Goal: Transaction & Acquisition: Purchase product/service

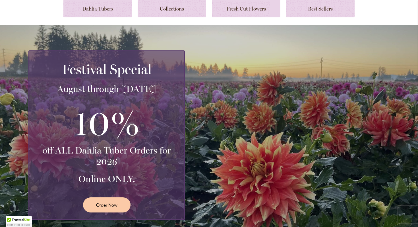
scroll to position [70, 0]
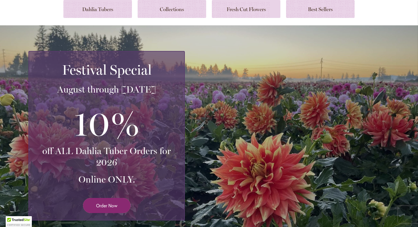
click at [114, 204] on span "Order Now" at bounding box center [106, 205] width 21 height 7
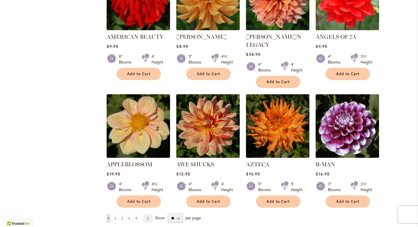
scroll to position [402, 0]
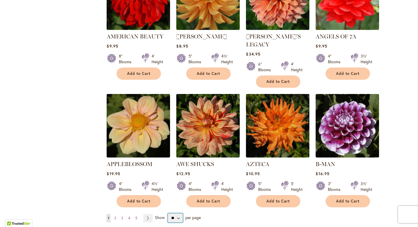
click at [180, 213] on select "** ** ** **" at bounding box center [175, 217] width 15 height 9
select select "**"
click at [168, 213] on select "** ** ** **" at bounding box center [175, 217] width 15 height 9
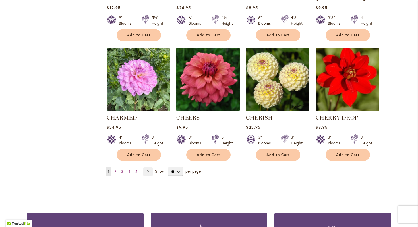
scroll to position [1898, 0]
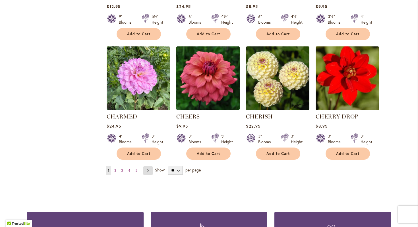
click at [148, 166] on link "Page Next" at bounding box center [147, 170] width 9 height 9
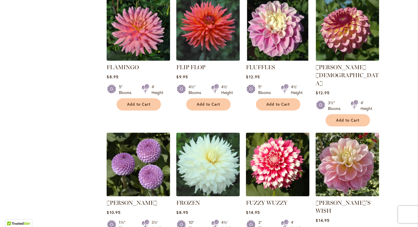
scroll to position [1871, 0]
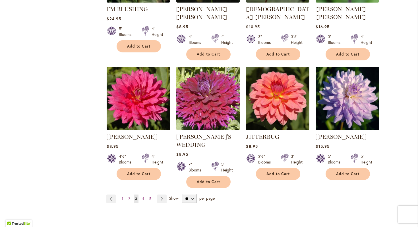
scroll to position [1925, 0]
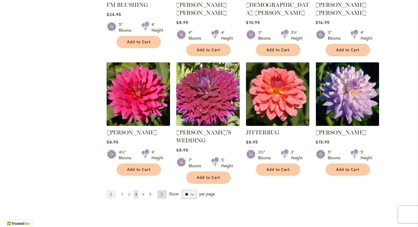
click at [162, 190] on link "Page Next" at bounding box center [161, 194] width 9 height 9
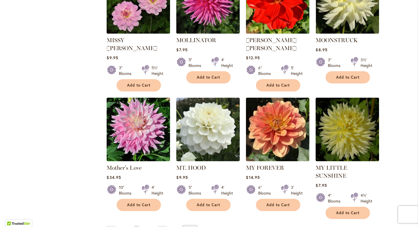
scroll to position [1874, 0]
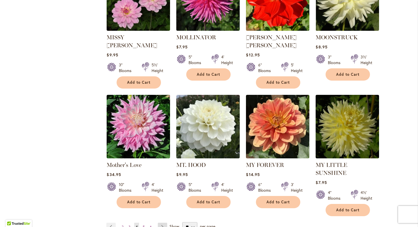
click at [159, 222] on link "Page Next" at bounding box center [162, 226] width 9 height 9
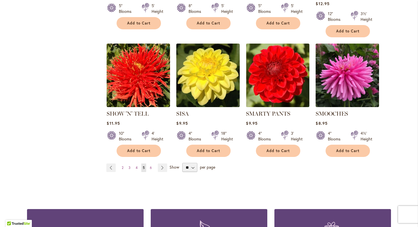
scroll to position [1930, 0]
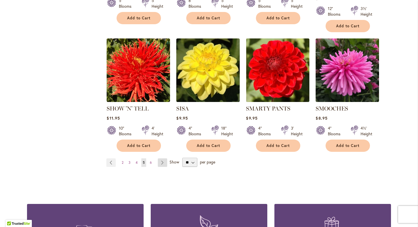
click at [164, 158] on link "Page Next" at bounding box center [162, 162] width 9 height 9
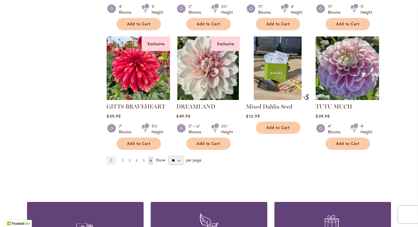
scroll to position [1911, 0]
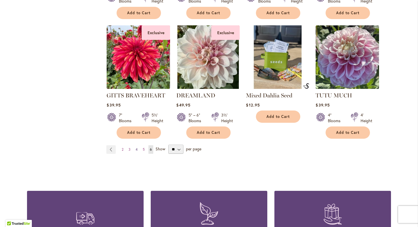
click at [137, 147] on span "4" at bounding box center [137, 149] width 2 height 4
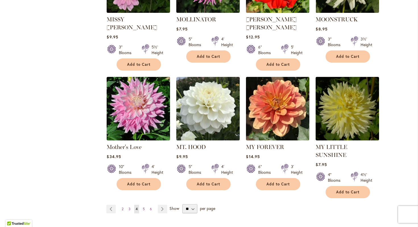
scroll to position [1891, 0]
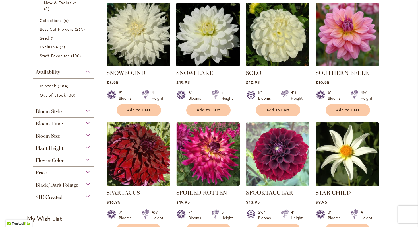
scroll to position [130, 0]
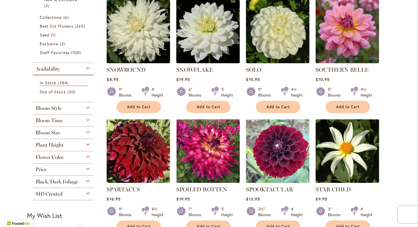
click at [87, 145] on div "Flower Color" at bounding box center [63, 155] width 61 height 9
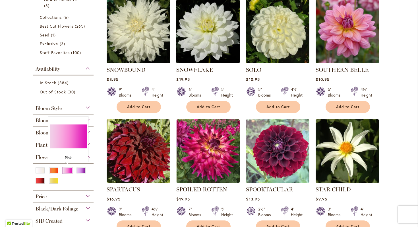
click at [67, 145] on div "Pink" at bounding box center [67, 170] width 9 height 6
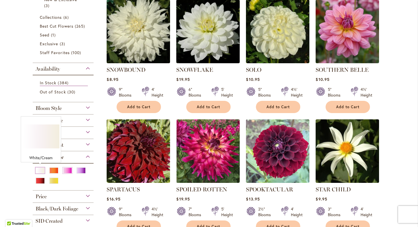
click at [42, 145] on div "White/Cream" at bounding box center [40, 170] width 9 height 6
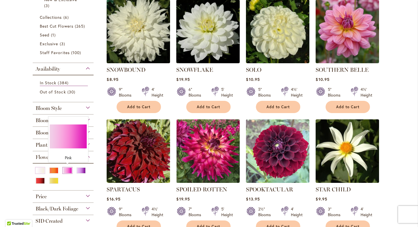
click at [68, 145] on div "Pink" at bounding box center [67, 170] width 9 height 6
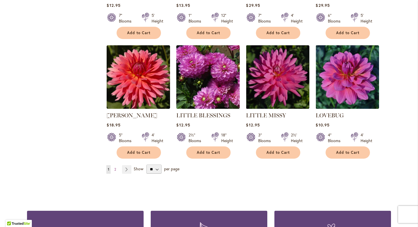
scroll to position [1926, 0]
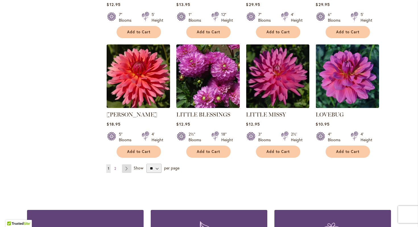
click at [125, 164] on link "Page Next" at bounding box center [126, 168] width 9 height 9
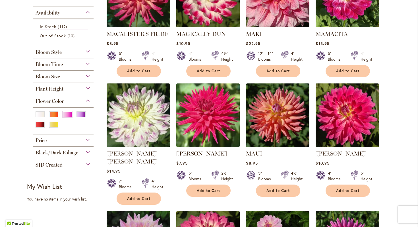
scroll to position [183, 0]
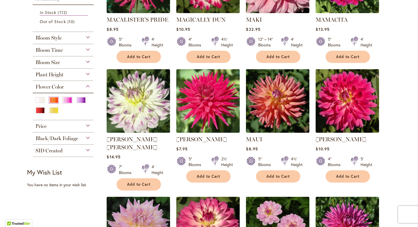
click at [54, 98] on div "Orange/Peach" at bounding box center [53, 100] width 9 height 6
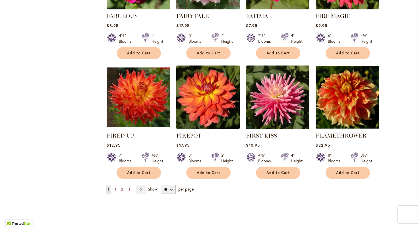
scroll to position [1910, 0]
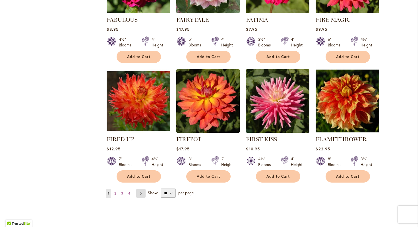
click at [141, 189] on link "Page Next" at bounding box center [140, 193] width 9 height 9
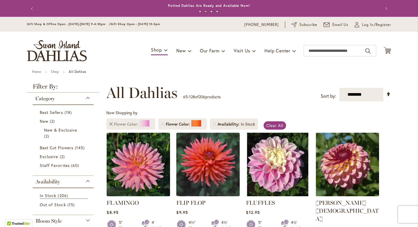
click at [112, 124] on link "Remove Flower Color Pink" at bounding box center [110, 123] width 3 height 3
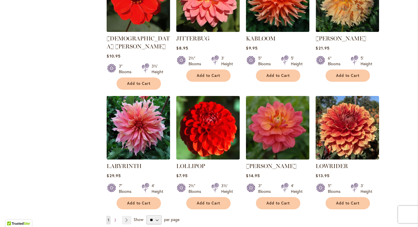
scroll to position [1886, 0]
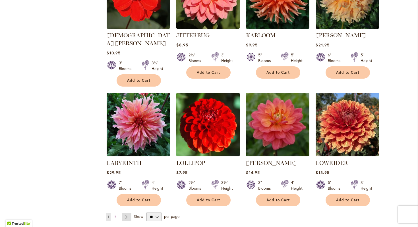
click at [127, 212] on link "Page Next" at bounding box center [126, 216] width 9 height 9
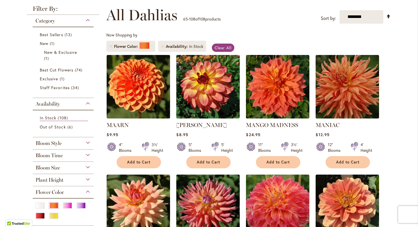
scroll to position [82, 0]
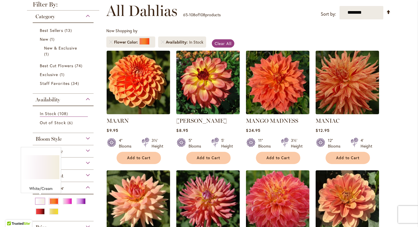
click at [41, 199] on div "White/Cream" at bounding box center [40, 201] width 9 height 6
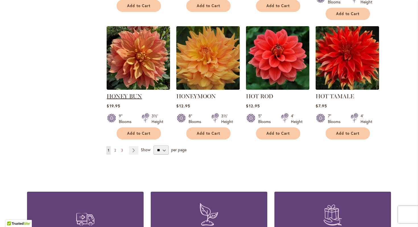
scroll to position [1953, 0]
